Goal: Obtain resource: Obtain resource

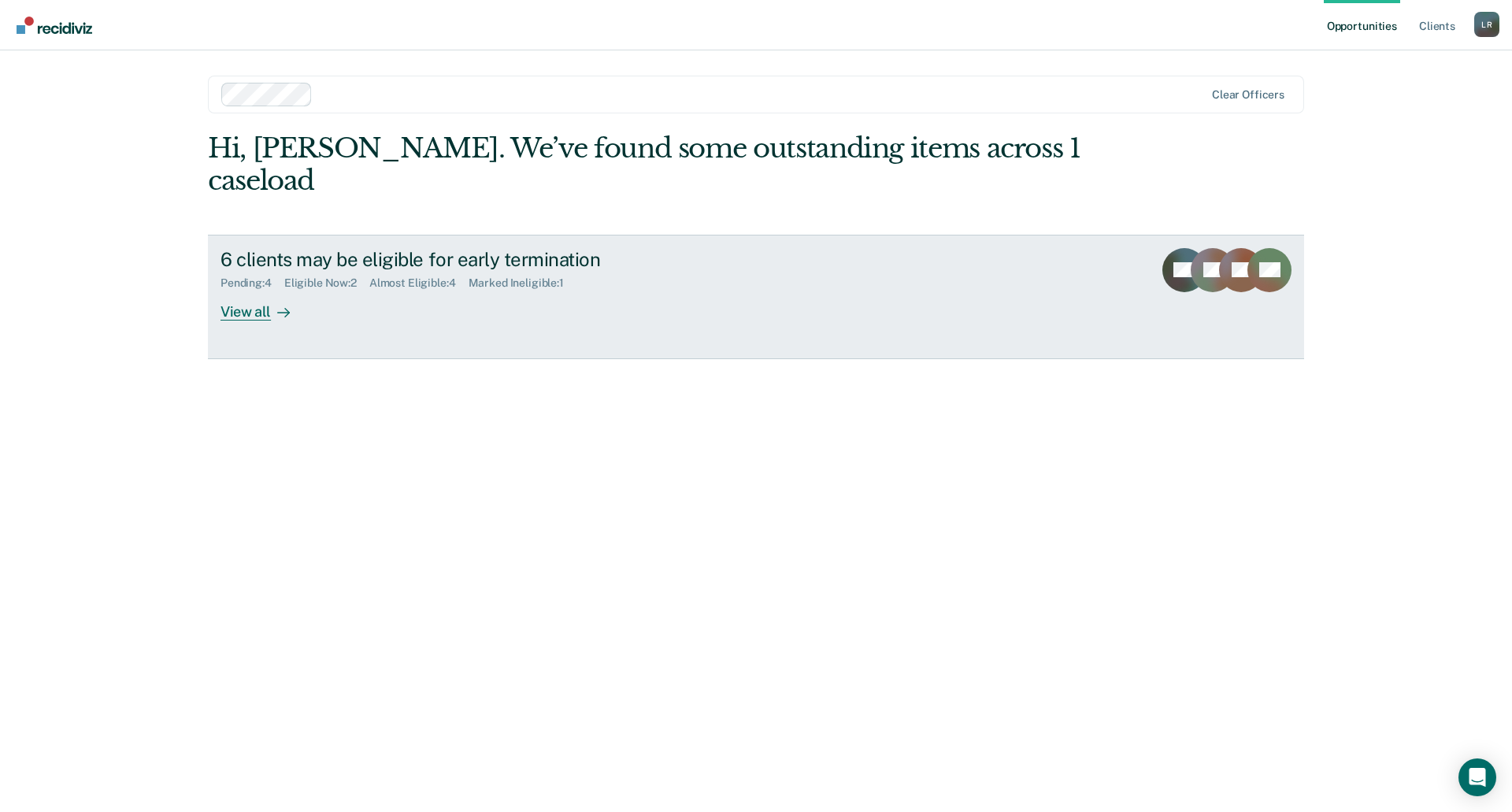
click at [275, 302] on div at bounding box center [280, 311] width 19 height 18
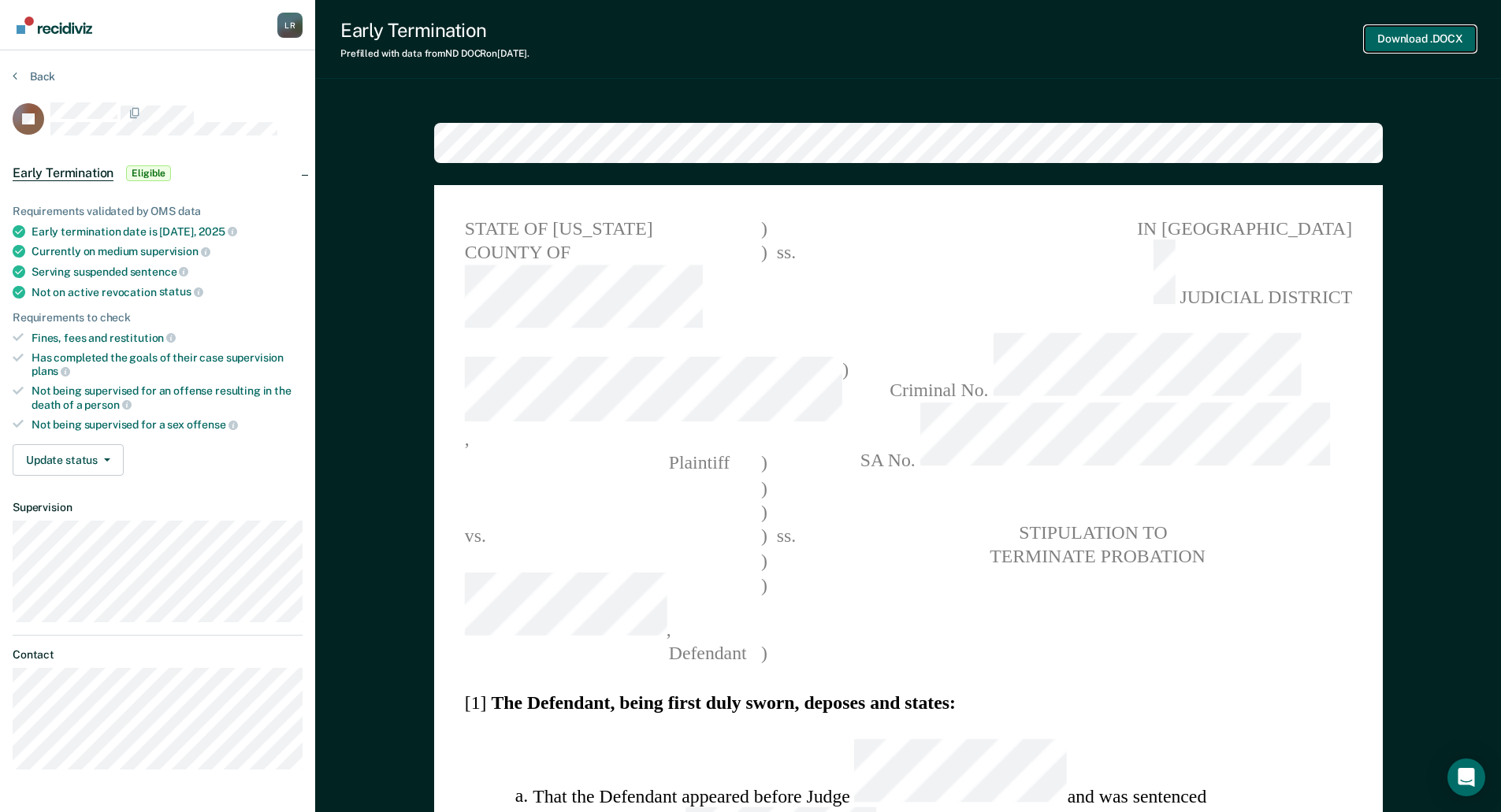
click at [1424, 36] on button "Download .DOCX" at bounding box center [1419, 39] width 111 height 26
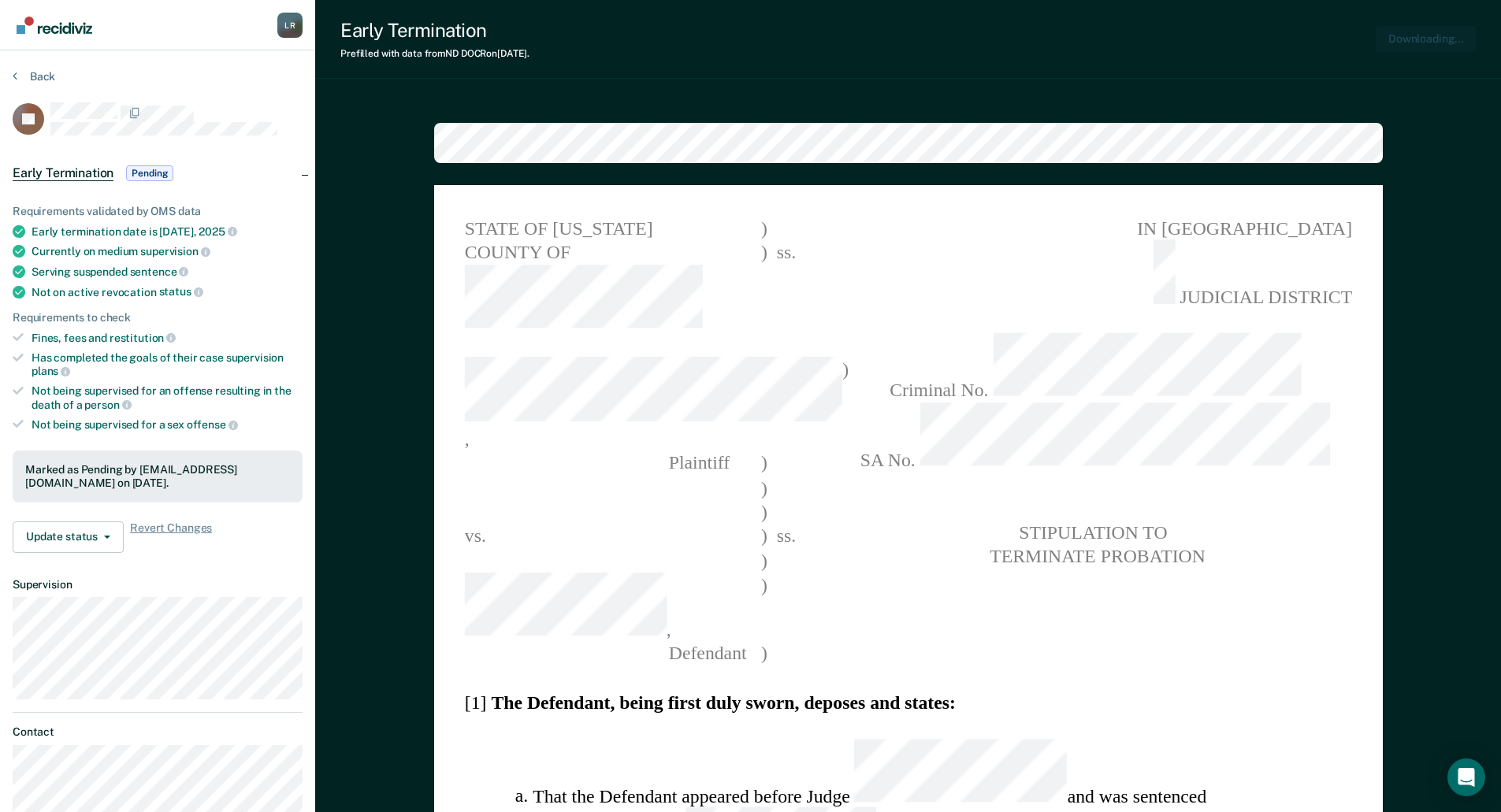
type textarea "x"
